Goal: Task Accomplishment & Management: Manage account settings

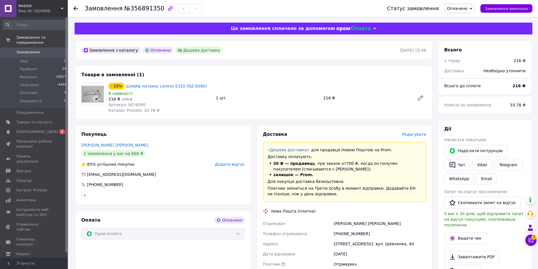
click at [473, 8] on span "Оплачено" at bounding box center [459, 9] width 30 height 10
click at [458, 20] on li "Прийнято" at bounding box center [459, 20] width 30 height 8
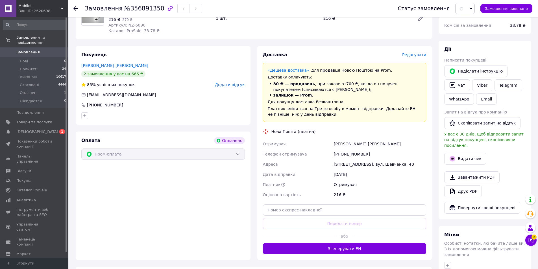
scroll to position [85, 0]
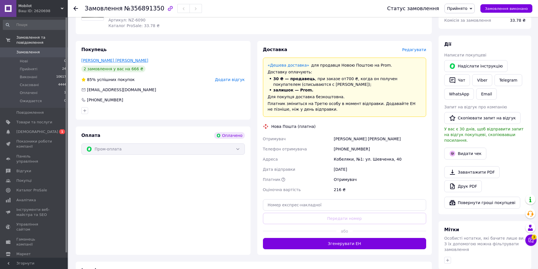
click at [87, 60] on link "[PERSON_NAME] [PERSON_NAME]" at bounding box center [114, 60] width 67 height 5
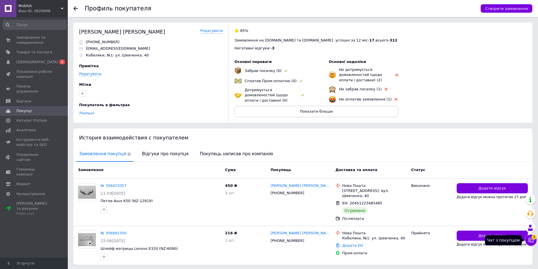
click at [529, 241] on icon at bounding box center [530, 240] width 5 height 5
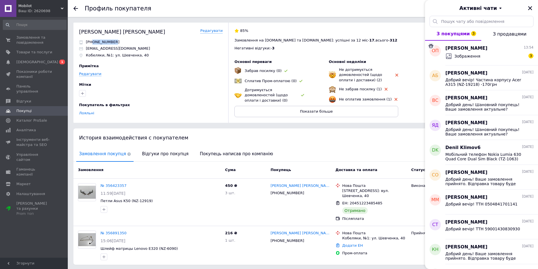
copy p "0985384444"
drag, startPoint x: 112, startPoint y: 40, endPoint x: 92, endPoint y: 40, distance: 20.0
click at [92, 40] on div "[PHONE_NUMBER]" at bounding box center [150, 42] width 143 height 5
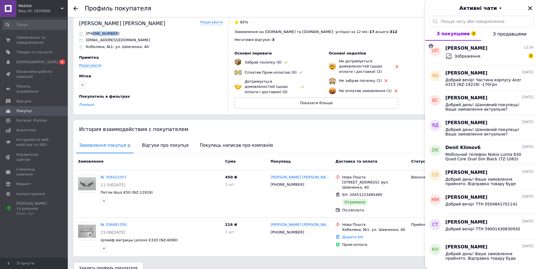
scroll to position [13, 0]
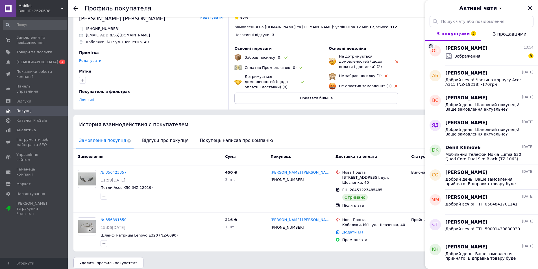
click at [76, 6] on div at bounding box center [78, 8] width 11 height 17
click at [75, 7] on icon at bounding box center [75, 8] width 5 height 5
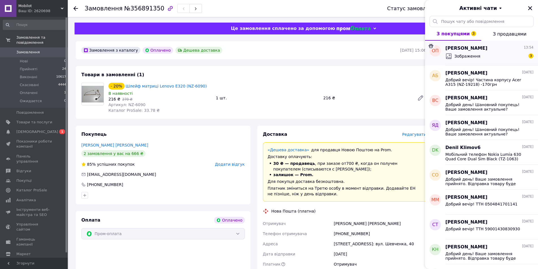
click at [478, 56] on div "Зображення 3" at bounding box center [489, 56] width 88 height 9
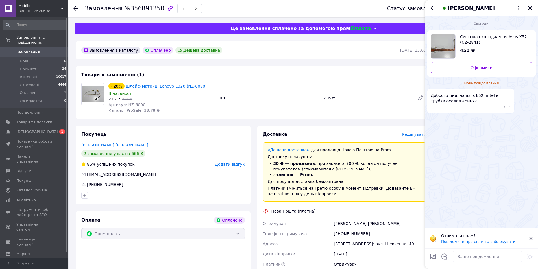
scroll to position [56, 0]
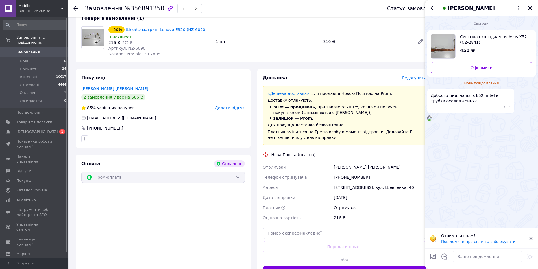
click at [530, 238] on icon at bounding box center [531, 238] width 4 height 4
copy link "Lenovo E320 (NZ-6090)"
drag, startPoint x: 196, startPoint y: 30, endPoint x: 154, endPoint y: 30, distance: 41.5
click at [154, 30] on div "Шлейф матриці Lenovo E320 (NZ-6090)" at bounding box center [166, 29] width 82 height 7
drag, startPoint x: 458, startPoint y: 207, endPoint x: 456, endPoint y: 245, distance: 37.9
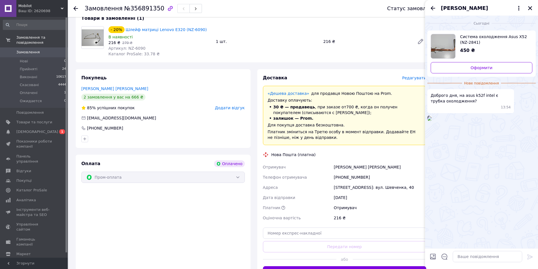
click at [458, 208] on div "Сьогодні Система охолодження Asus X52 (NZ-2841) 450 ₴ Оформити Нове повідомленн…" at bounding box center [481, 132] width 113 height 233
click at [464, 260] on textarea at bounding box center [486, 256] width 69 height 11
paste textarea "Добрий день!"
click at [452, 259] on textarea "Добрий день!" at bounding box center [481, 256] width 81 height 11
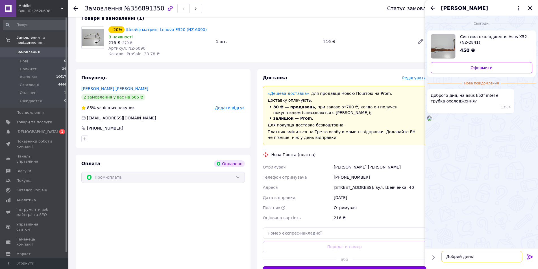
paste textarea "Система охолодження Asus K52 (NZ-2146) – немає в наявності."
click at [450, 247] on textarea "Добрий день! Система охолодження Asus K52 (NZ-2146) – немає в наявності." at bounding box center [481, 250] width 81 height 23
type textarea "Добрий день! Система охолодження Asus K52 (NZ-2146) – немає в наявності."
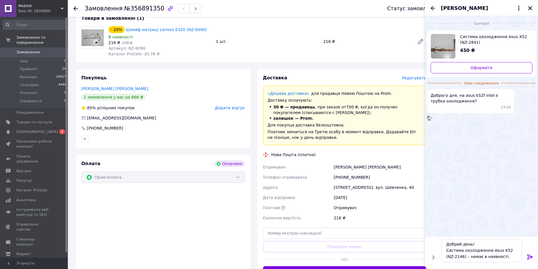
click at [530, 255] on icon at bounding box center [529, 256] width 7 height 7
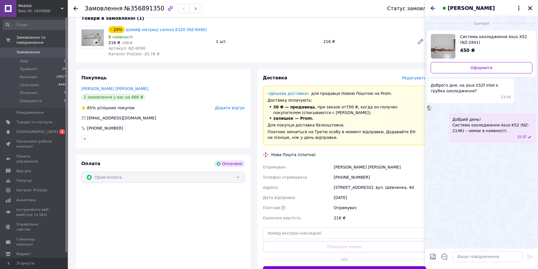
click at [531, 8] on icon "Закрити" at bounding box center [529, 8] width 5 height 5
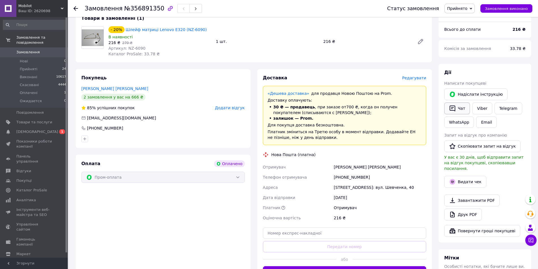
drag, startPoint x: 462, startPoint y: 106, endPoint x: 467, endPoint y: 124, distance: 18.8
click at [462, 106] on button "Чат" at bounding box center [457, 108] width 26 height 12
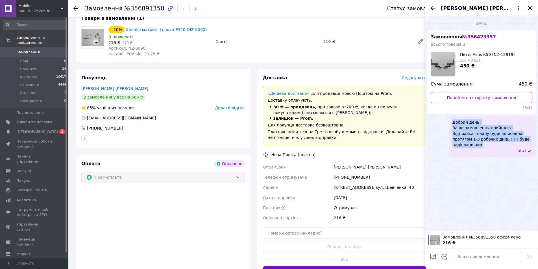
drag, startPoint x: 514, startPoint y: 137, endPoint x: 447, endPoint y: 122, distance: 68.4
click at [447, 122] on div "Добрий день! Ваше замовлення прийнято. Відправка товару буде здійснена протягом…" at bounding box center [481, 136] width 108 height 41
copy span "Добрий день! Ваше замовлення прийнято. Відправка товару буде здійснена протягом…"
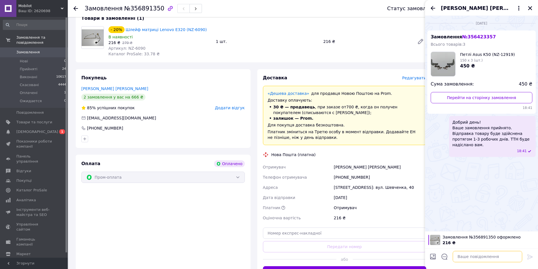
paste textarea "Добрий день! Ваше замовлення прийнято. Відправка товару буде здійснена протягом…"
drag, startPoint x: 471, startPoint y: 256, endPoint x: 481, endPoint y: 258, distance: 10.0
click at [471, 256] on textarea at bounding box center [486, 256] width 69 height 11
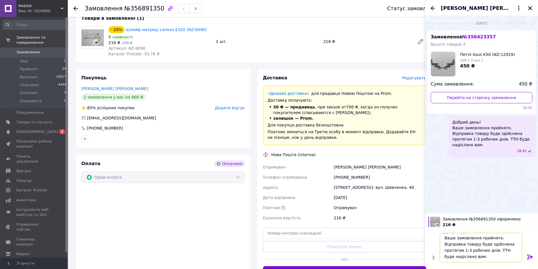
scroll to position [7, 0]
type textarea "Добрий день! Ваше замовлення прийнято. Відправка товару буде здійснена протягом…"
click at [530, 257] on icon at bounding box center [529, 256] width 5 height 5
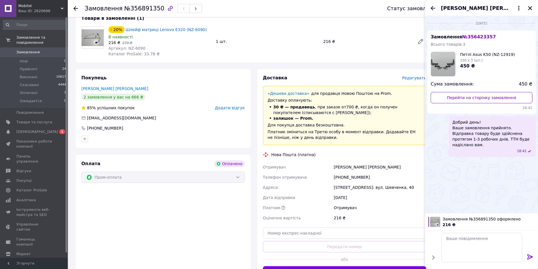
scroll to position [0, 0]
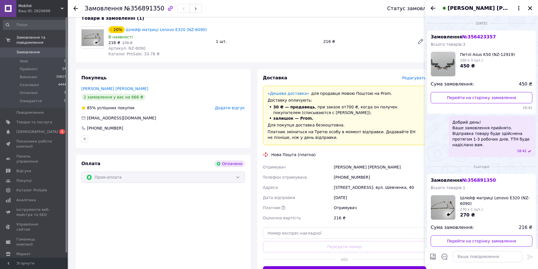
click at [433, 8] on icon "Назад" at bounding box center [432, 8] width 7 height 7
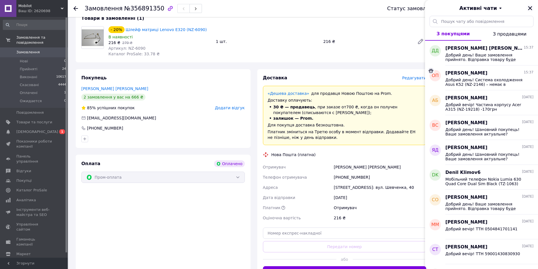
click at [529, 9] on icon "Закрити" at bounding box center [530, 8] width 4 height 4
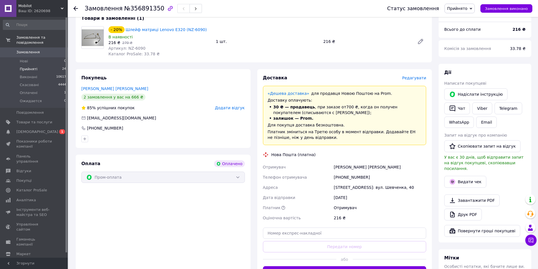
click at [25, 67] on span "Прийняті" at bounding box center [28, 69] width 17 height 5
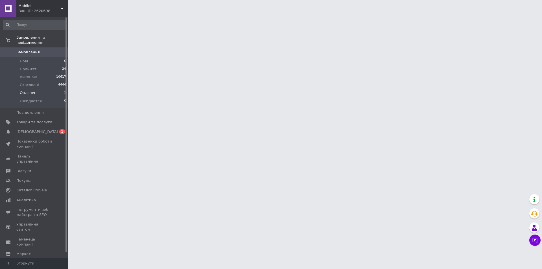
click at [27, 90] on span "Оплачені" at bounding box center [29, 92] width 18 height 5
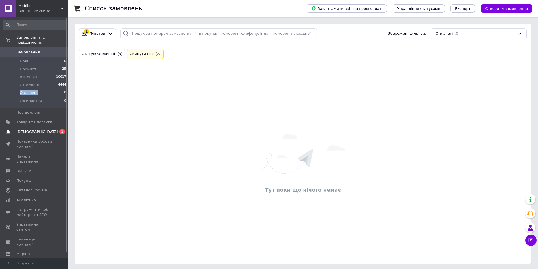
click at [31, 129] on span "[DEMOGRAPHIC_DATA]" at bounding box center [37, 131] width 42 height 5
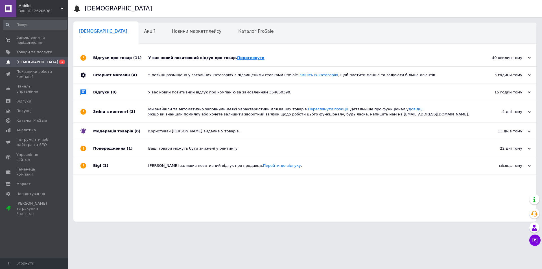
click at [237, 58] on link "Переглянути" at bounding box center [250, 58] width 27 height 4
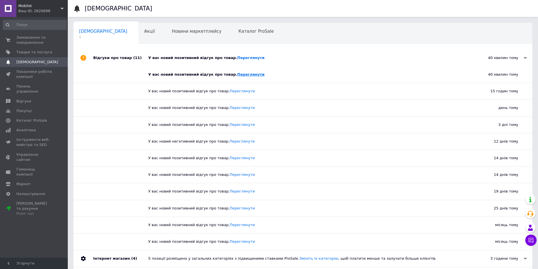
click at [237, 75] on link "Переглянути" at bounding box center [250, 74] width 27 height 4
